Goal: Transaction & Acquisition: Book appointment/travel/reservation

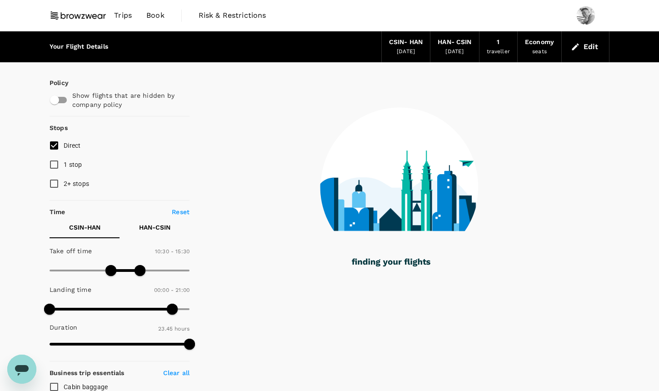
type input "1425"
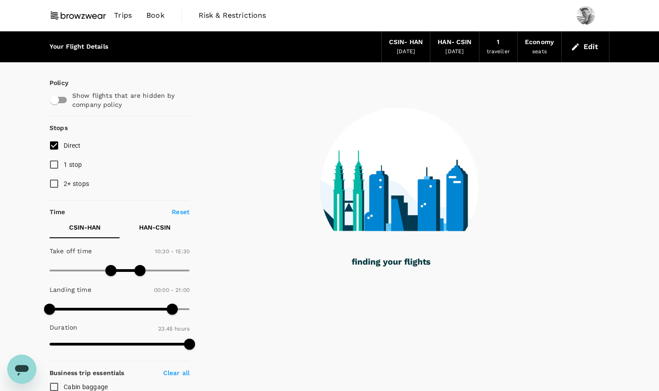
click at [70, 168] on span "1 stop" at bounding box center [73, 164] width 19 height 7
click at [64, 168] on input "1 stop" at bounding box center [54, 164] width 19 height 19
checkbox input "true"
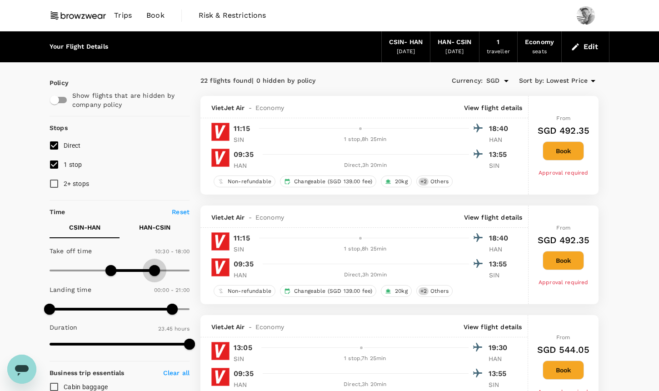
type input "1140"
drag, startPoint x: 141, startPoint y: 271, endPoint x: 159, endPoint y: 270, distance: 18.2
click at [159, 270] on span at bounding box center [160, 270] width 11 height 11
click at [113, 307] on span at bounding box center [120, 309] width 140 height 14
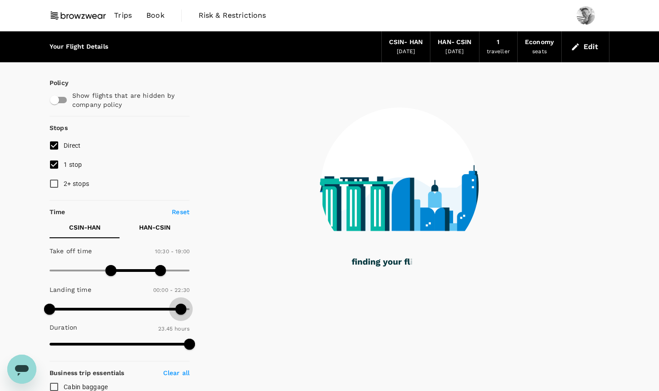
type input "1260"
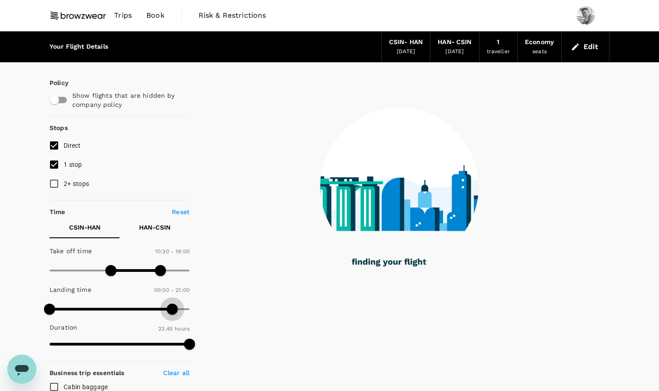
drag, startPoint x: 113, startPoint y: 307, endPoint x: 171, endPoint y: 309, distance: 58.7
click at [171, 309] on span at bounding box center [172, 309] width 11 height 11
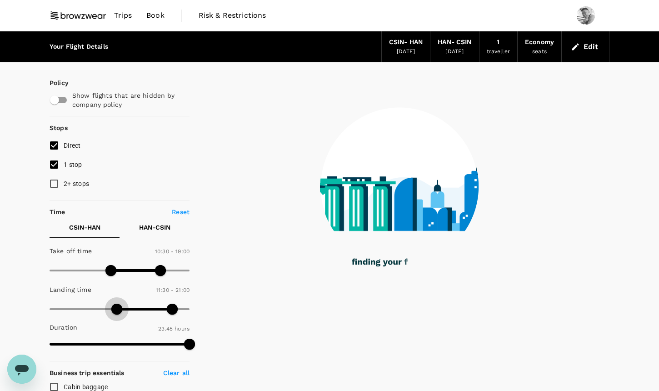
type input "750"
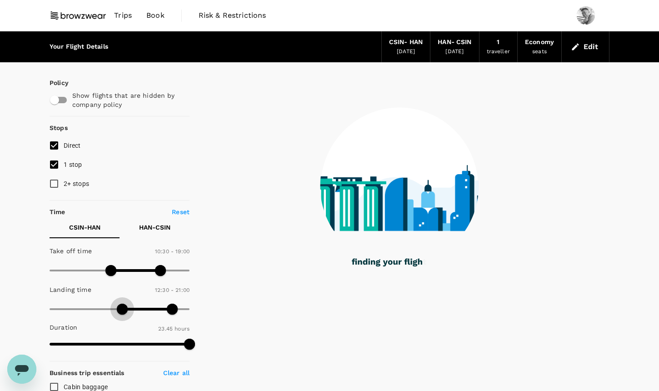
drag, startPoint x: 86, startPoint y: 308, endPoint x: 123, endPoint y: 310, distance: 37.4
click at [123, 310] on span at bounding box center [122, 309] width 11 height 11
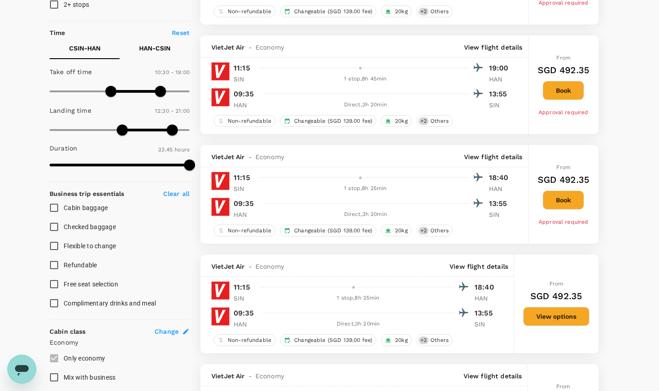
scroll to position [176, 0]
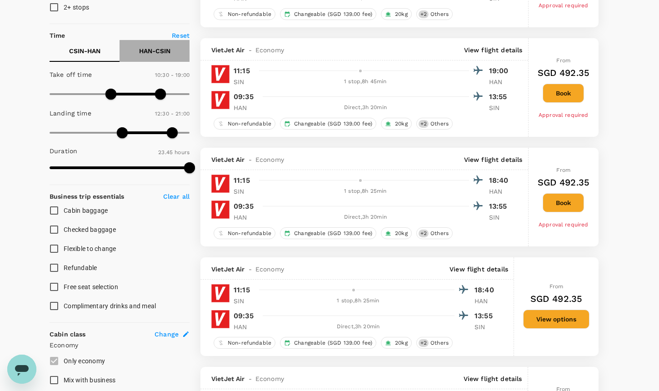
click at [160, 56] on button "HAN - CSIN" at bounding box center [155, 51] width 70 height 22
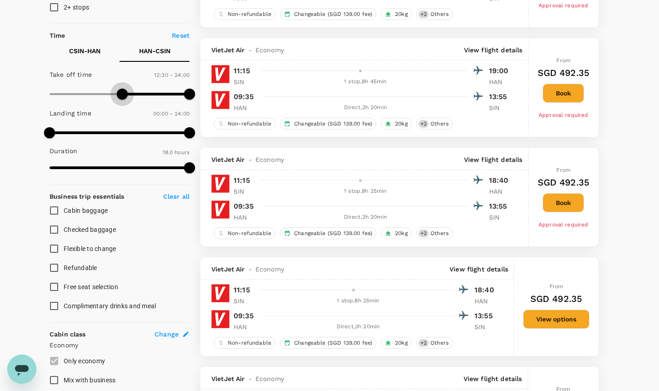
type input "840"
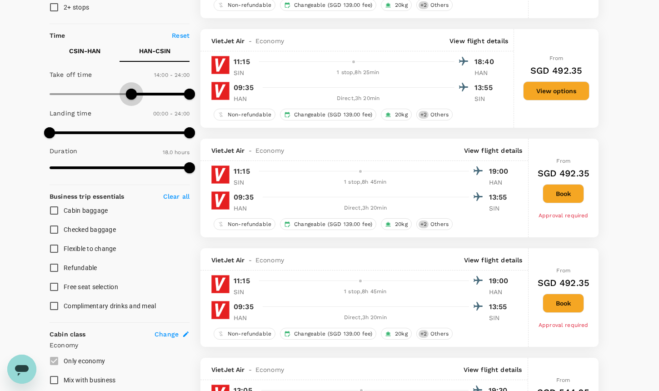
drag, startPoint x: 117, startPoint y: 96, endPoint x: 131, endPoint y: 96, distance: 13.2
click at [131, 96] on span at bounding box center [120, 94] width 140 height 14
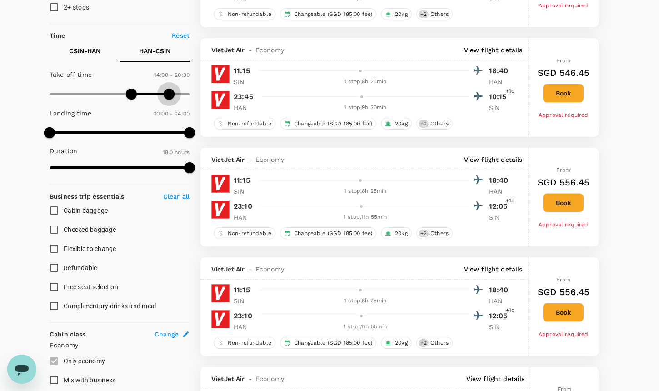
type input "1170"
drag, startPoint x: 191, startPoint y: 95, endPoint x: 163, endPoint y: 96, distance: 28.2
click at [163, 96] on span at bounding box center [163, 94] width 11 height 11
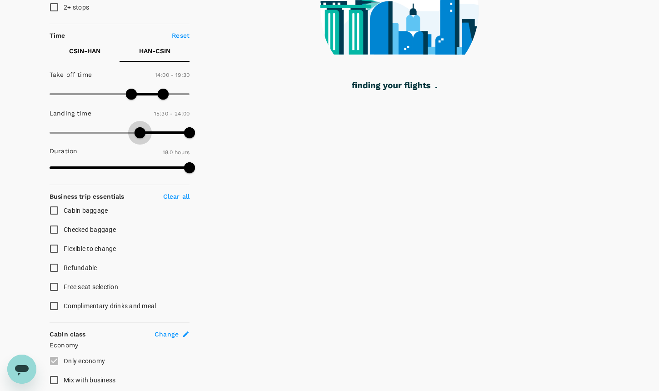
type input "1020"
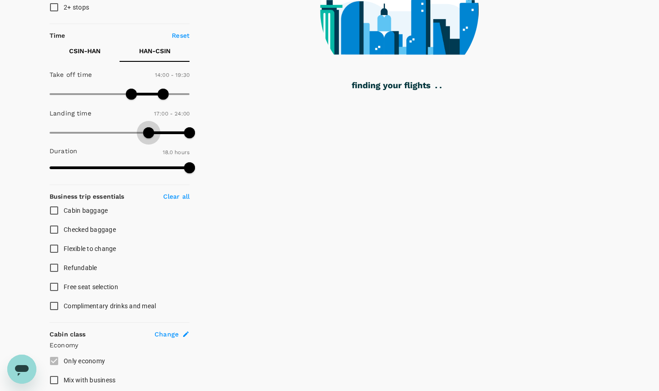
drag, startPoint x: 48, startPoint y: 134, endPoint x: 147, endPoint y: 135, distance: 99.2
click at [147, 135] on span at bounding box center [148, 132] width 11 height 11
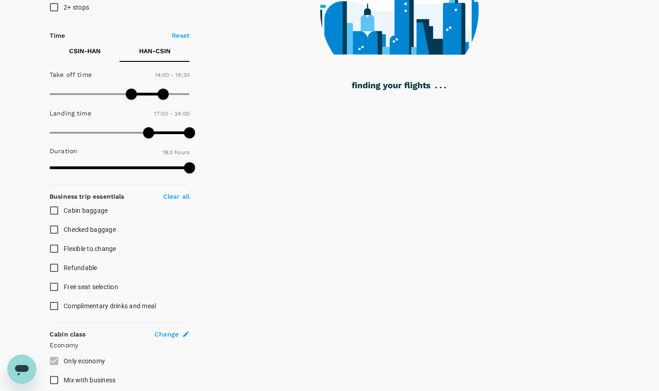
click at [147, 135] on span at bounding box center [148, 132] width 11 height 11
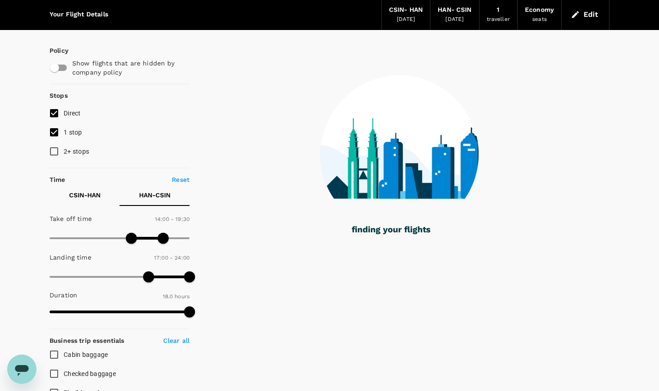
scroll to position [0, 0]
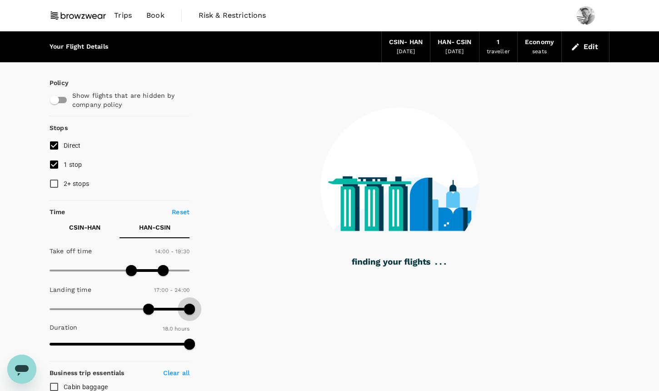
type input "1350"
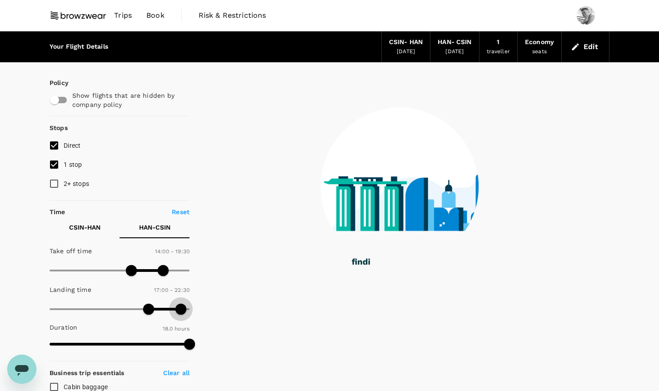
drag, startPoint x: 188, startPoint y: 312, endPoint x: 181, endPoint y: 312, distance: 6.8
click at [181, 312] on span at bounding box center [181, 309] width 11 height 11
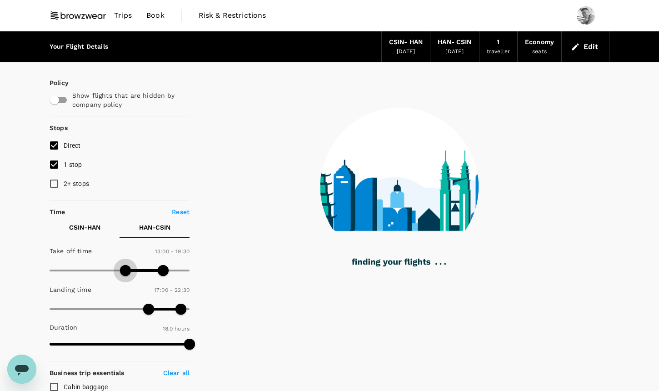
type input "750"
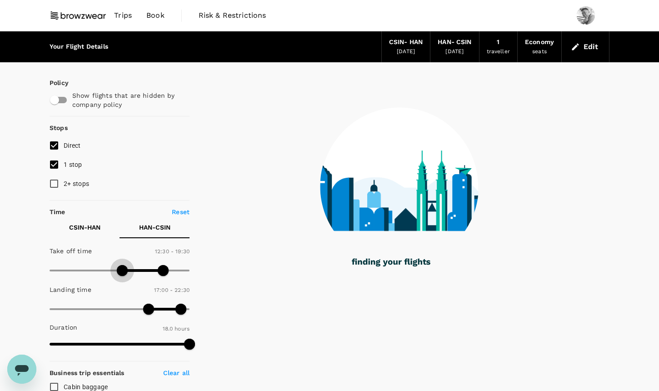
drag, startPoint x: 133, startPoint y: 273, endPoint x: 124, endPoint y: 273, distance: 9.1
click at [124, 273] on span at bounding box center [122, 270] width 11 height 11
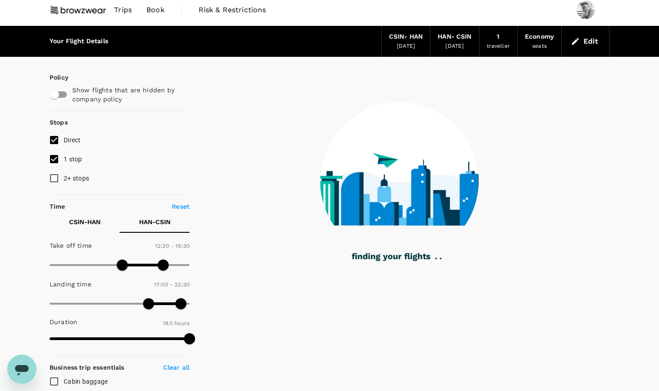
scroll to position [1, 0]
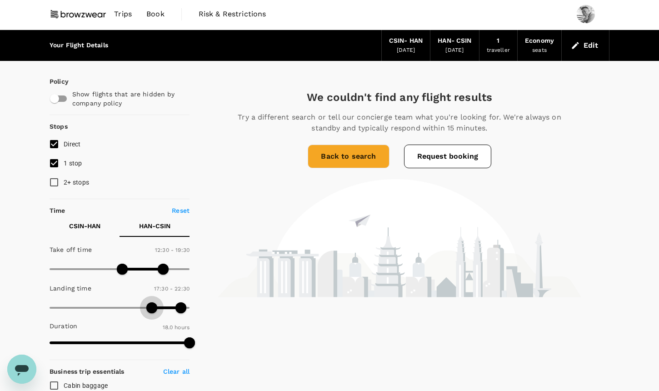
type input "930"
drag, startPoint x: 151, startPoint y: 308, endPoint x: 139, endPoint y: 309, distance: 11.8
click at [139, 309] on span at bounding box center [140, 307] width 11 height 11
type input "630"
drag, startPoint x: 122, startPoint y: 271, endPoint x: 111, endPoint y: 271, distance: 11.4
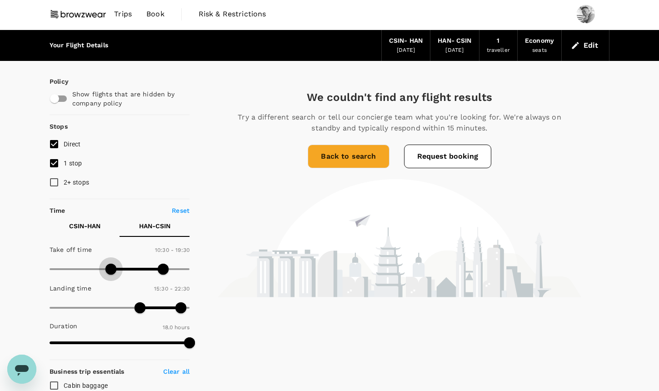
click at [111, 271] on span at bounding box center [111, 269] width 11 height 11
click at [92, 228] on p "CSIN - HAN" at bounding box center [84, 225] width 31 height 9
type input "1230"
click at [170, 310] on span at bounding box center [169, 307] width 11 height 11
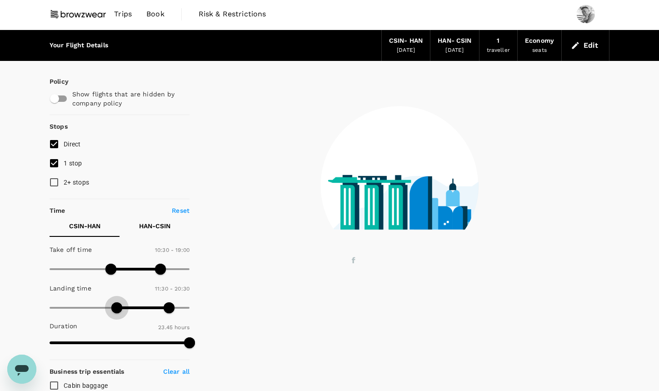
type input "630"
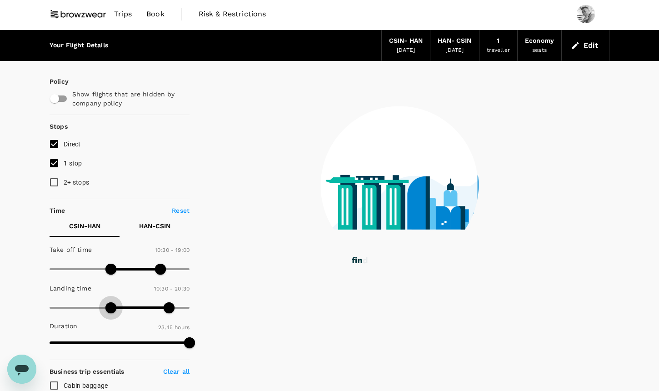
drag, startPoint x: 125, startPoint y: 305, endPoint x: 111, endPoint y: 305, distance: 14.1
click at [111, 305] on span at bounding box center [111, 307] width 11 height 11
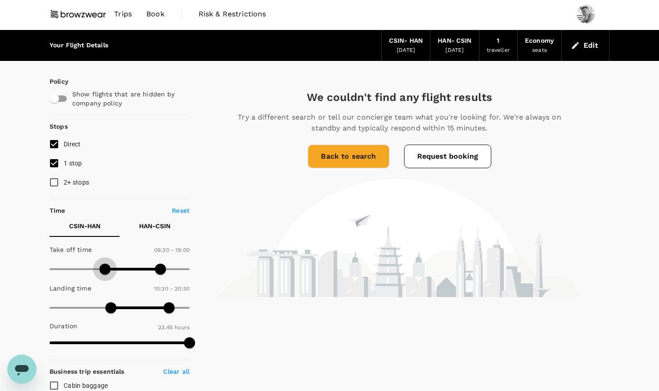
type input "540"
drag, startPoint x: 110, startPoint y: 269, endPoint x: 103, endPoint y: 269, distance: 6.8
click at [103, 269] on span at bounding box center [102, 269] width 11 height 11
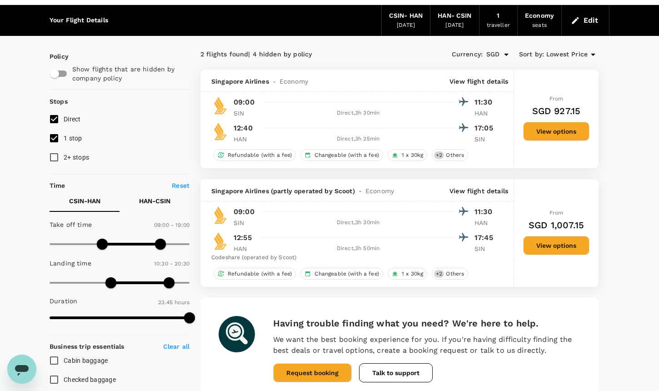
scroll to position [0, 0]
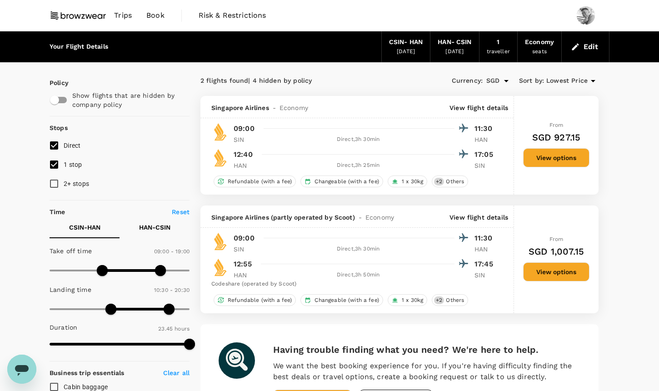
click at [166, 225] on p "HAN - CSIN" at bounding box center [154, 227] width 31 height 9
drag, startPoint x: 110, startPoint y: 269, endPoint x: 99, endPoint y: 270, distance: 10.9
click at [99, 270] on span at bounding box center [99, 270] width 11 height 11
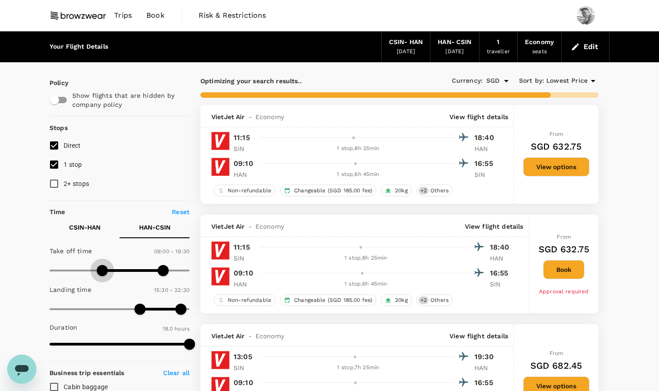
type input "600"
drag, startPoint x: 101, startPoint y: 272, endPoint x: 109, endPoint y: 272, distance: 7.7
click at [109, 272] on span at bounding box center [107, 270] width 11 height 11
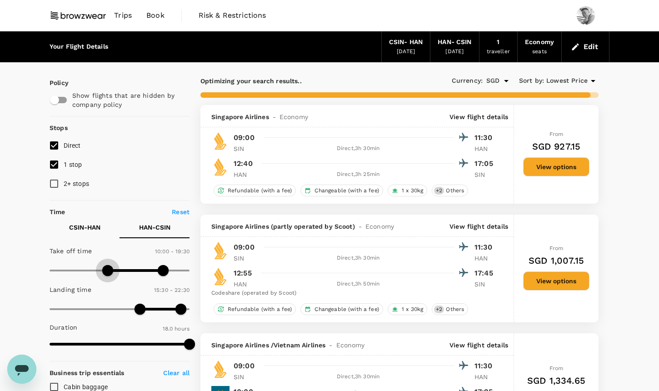
click at [109, 272] on span at bounding box center [107, 270] width 11 height 11
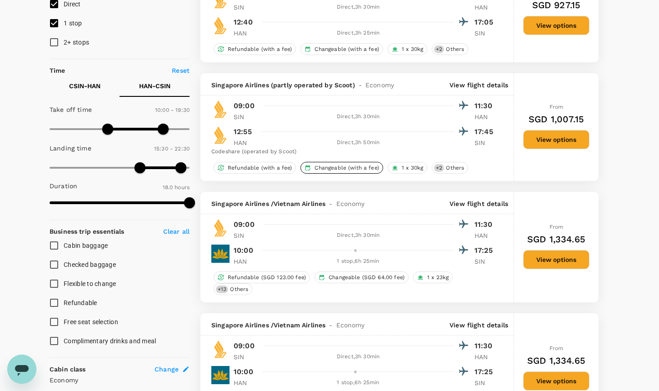
scroll to position [135, 0]
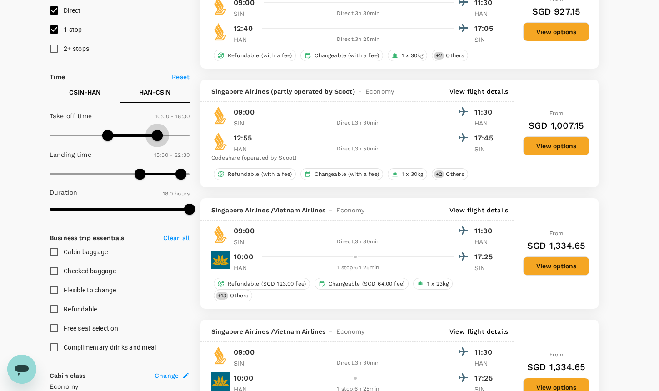
type input "1050"
drag, startPoint x: 165, startPoint y: 137, endPoint x: 153, endPoint y: 137, distance: 11.8
click at [153, 137] on span at bounding box center [151, 135] width 11 height 11
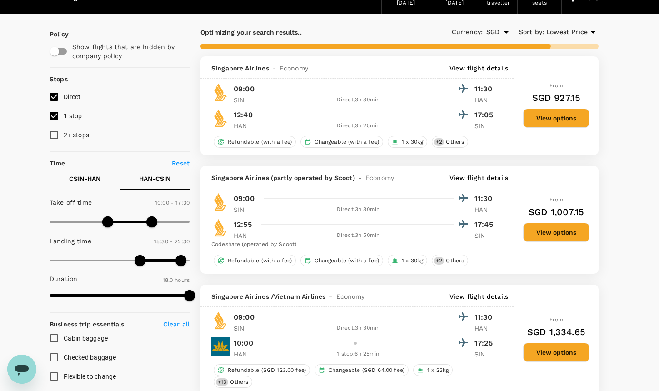
scroll to position [47, 0]
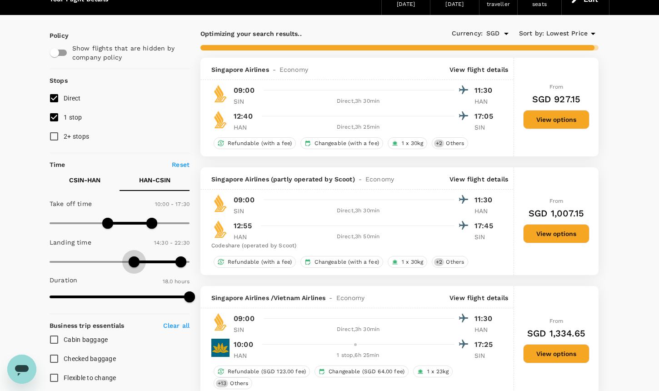
type input "840"
drag, startPoint x: 143, startPoint y: 264, endPoint x: 130, endPoint y: 264, distance: 13.2
click at [130, 264] on span at bounding box center [131, 261] width 11 height 11
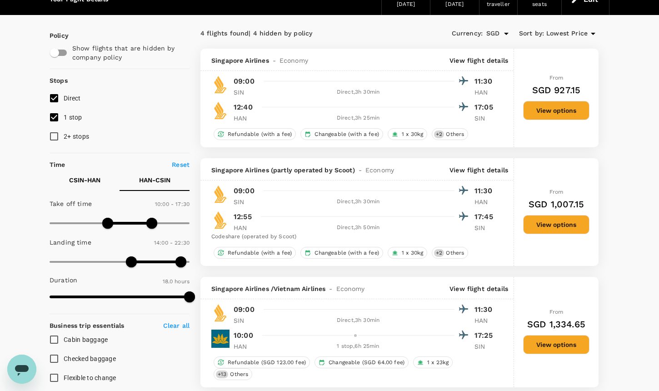
scroll to position [0, 0]
